Goal: Task Accomplishment & Management: Use online tool/utility

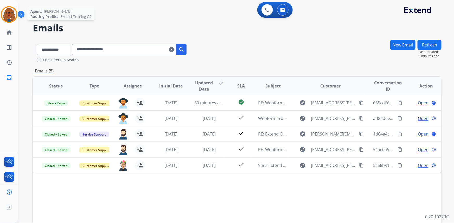
click at [8, 10] on img at bounding box center [9, 14] width 15 height 15
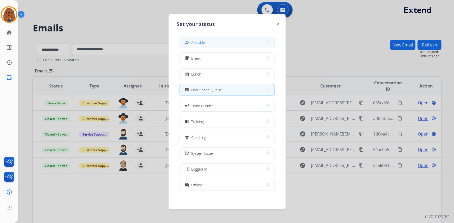
click at [195, 40] on span "Available" at bounding box center [198, 42] width 14 height 5
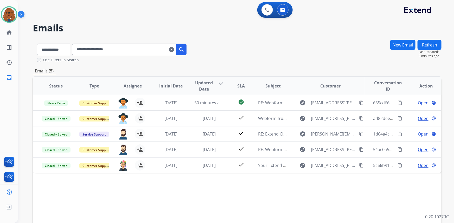
click at [174, 49] on mat-icon "clear" at bounding box center [171, 50] width 5 height 6
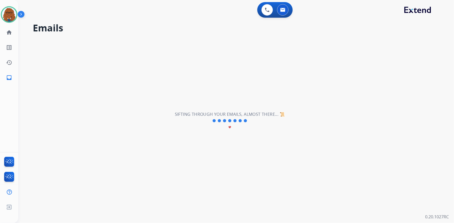
select select "**********"
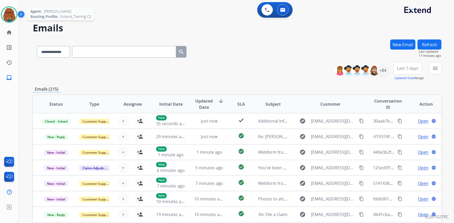
click at [9, 10] on img at bounding box center [9, 14] width 15 height 15
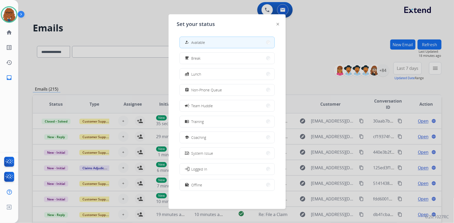
click at [127, 18] on div at bounding box center [227, 111] width 454 height 223
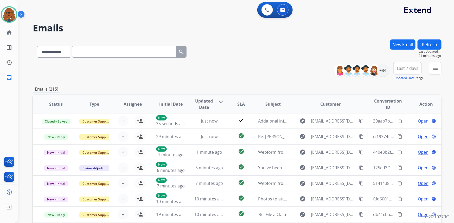
click at [253, 68] on div "**********" at bounding box center [237, 71] width 408 height 19
click at [8, 14] on img at bounding box center [9, 14] width 15 height 15
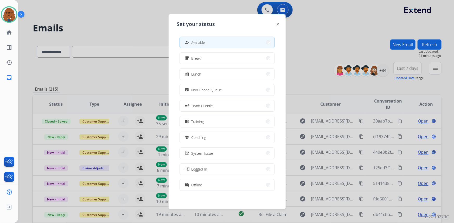
click at [103, 16] on div at bounding box center [227, 111] width 454 height 223
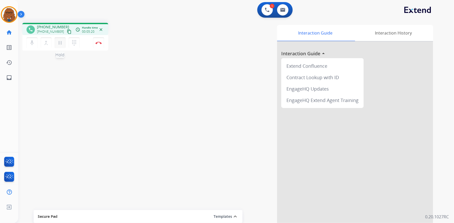
click at [59, 45] on mat-icon "pause" at bounding box center [60, 43] width 6 height 6
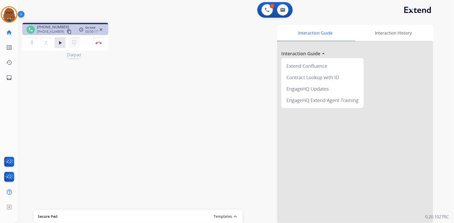
click at [75, 41] on mat-icon "dialpad" at bounding box center [74, 43] width 6 height 6
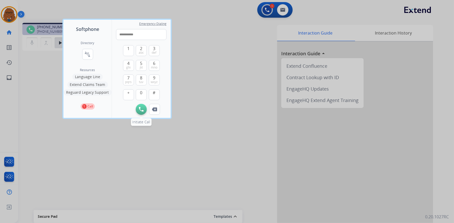
type input "**********"
click at [142, 110] on img at bounding box center [141, 109] width 5 height 5
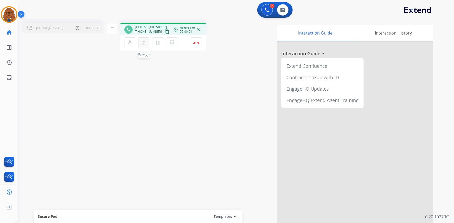
click at [144, 44] on mat-icon "merge_type" at bounding box center [144, 43] width 6 height 6
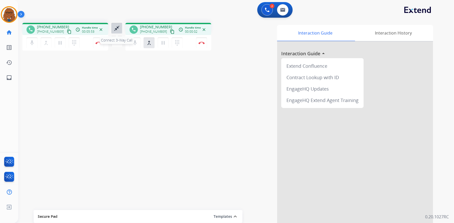
click at [117, 26] on mat-icon "close_fullscreen" at bounding box center [117, 28] width 6 height 6
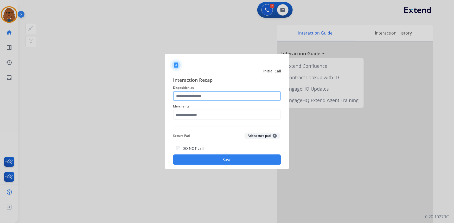
click at [227, 94] on input "text" at bounding box center [227, 96] width 108 height 10
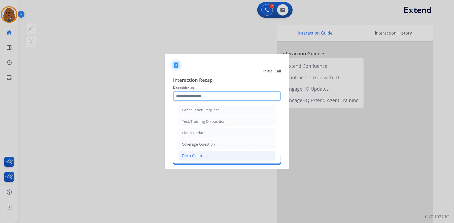
scroll to position [23, 0]
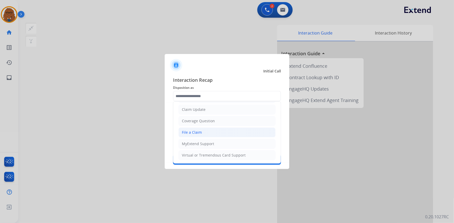
click at [209, 132] on li "File a Claim" at bounding box center [226, 133] width 97 height 10
type input "**********"
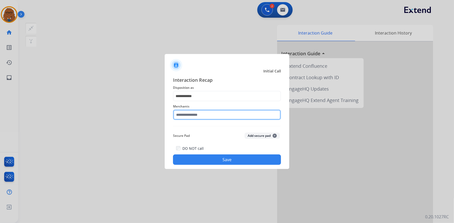
click at [199, 115] on input "text" at bounding box center [227, 115] width 108 height 10
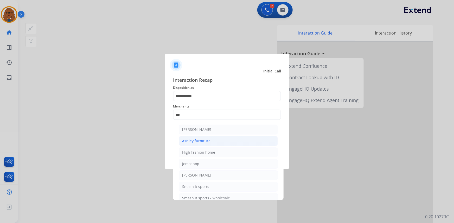
click at [205, 143] on div "Ashley furniture" at bounding box center [196, 141] width 28 height 5
type input "**********"
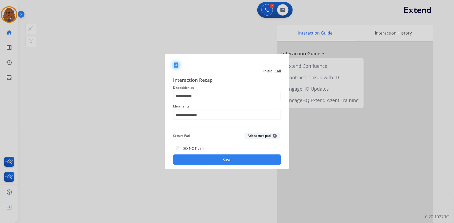
click at [217, 159] on button "Save" at bounding box center [227, 160] width 108 height 10
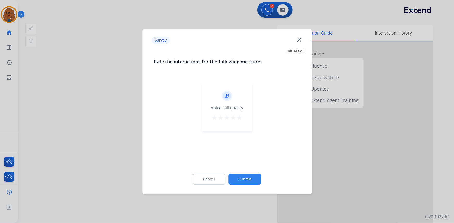
click at [239, 116] on mat-icon "star" at bounding box center [239, 118] width 6 height 6
click at [246, 178] on button "Submit" at bounding box center [244, 179] width 33 height 11
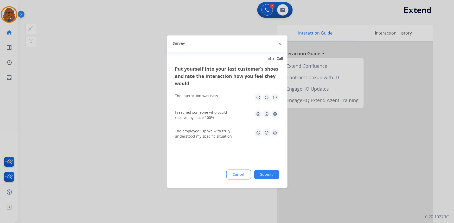
click at [276, 96] on img at bounding box center [275, 97] width 8 height 8
click at [275, 114] on img at bounding box center [275, 114] width 8 height 8
click at [274, 135] on img at bounding box center [275, 133] width 8 height 8
click at [269, 173] on button "Submit" at bounding box center [266, 174] width 25 height 9
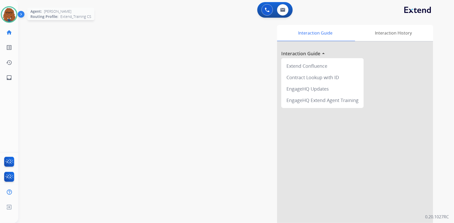
click at [11, 14] on img at bounding box center [9, 14] width 15 height 15
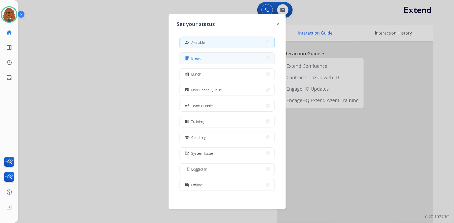
click at [216, 62] on button "free_breakfast Break" at bounding box center [227, 58] width 95 height 11
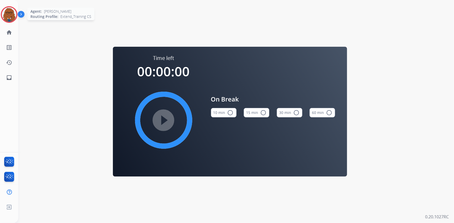
click at [10, 15] on img at bounding box center [9, 14] width 15 height 15
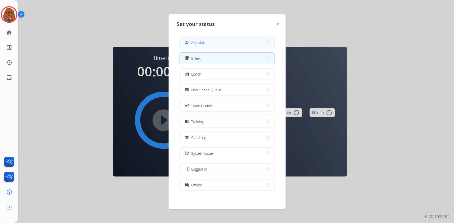
click at [203, 42] on span "Available" at bounding box center [198, 42] width 14 height 5
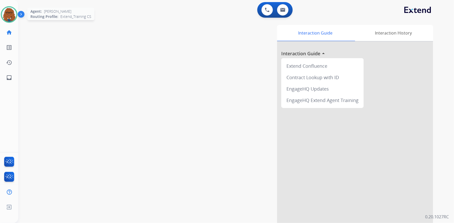
click at [10, 14] on img at bounding box center [9, 14] width 15 height 15
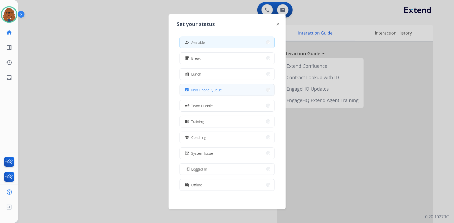
click at [208, 90] on span "Non-Phone Queue" at bounding box center [206, 89] width 31 height 5
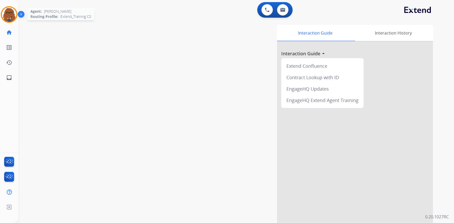
click at [10, 15] on img at bounding box center [9, 14] width 15 height 15
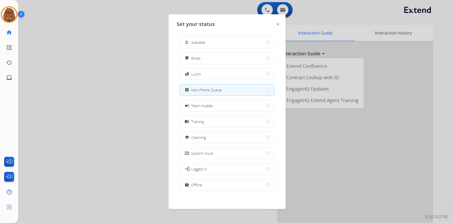
click at [79, 109] on div at bounding box center [227, 111] width 454 height 223
